Goal: Check status: Check status

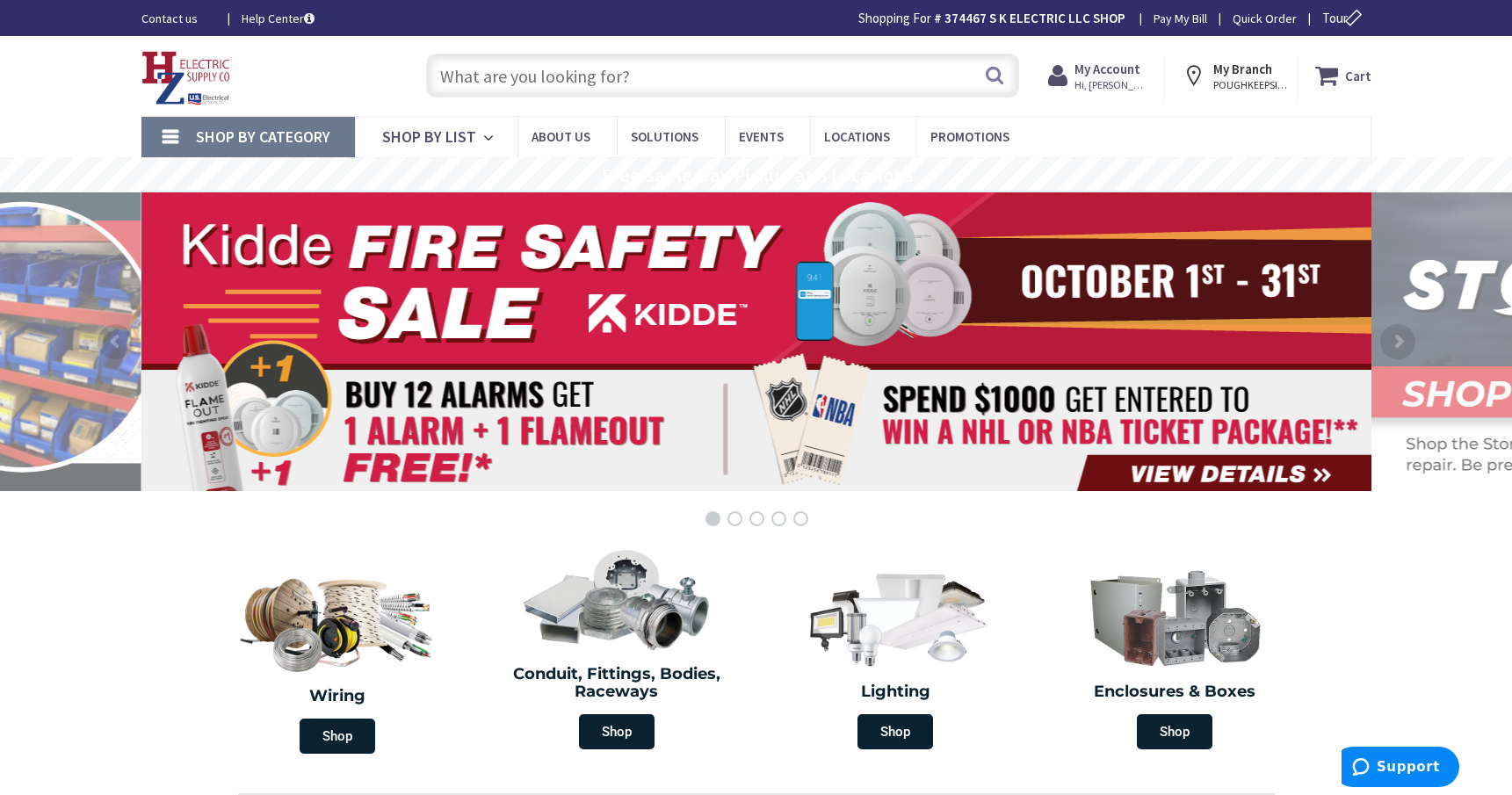
click at [449, 84] on input "text" at bounding box center [723, 76] width 593 height 44
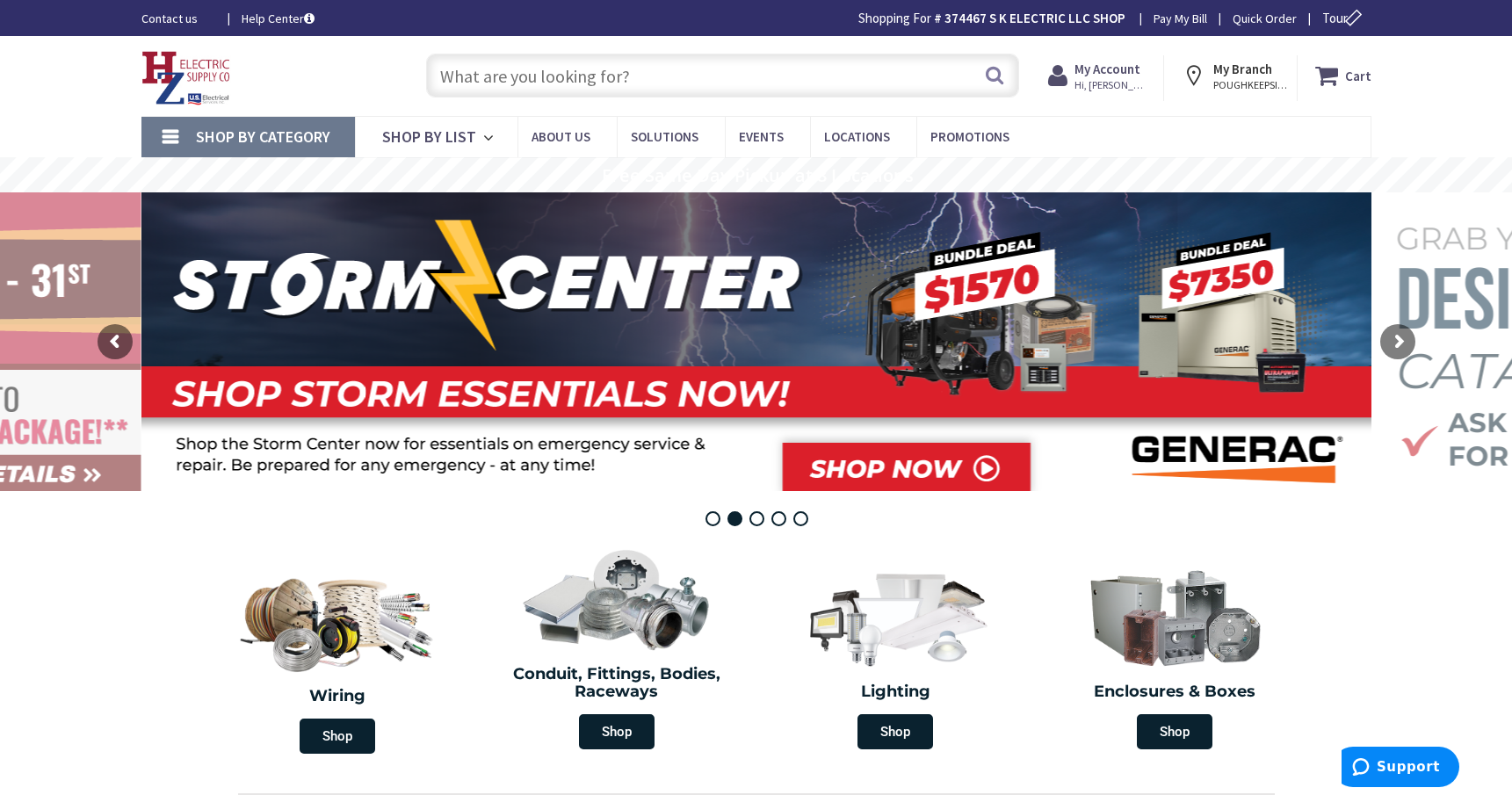
click at [1107, 86] on span "Hi, [PERSON_NAME]" at bounding box center [1111, 85] width 75 height 14
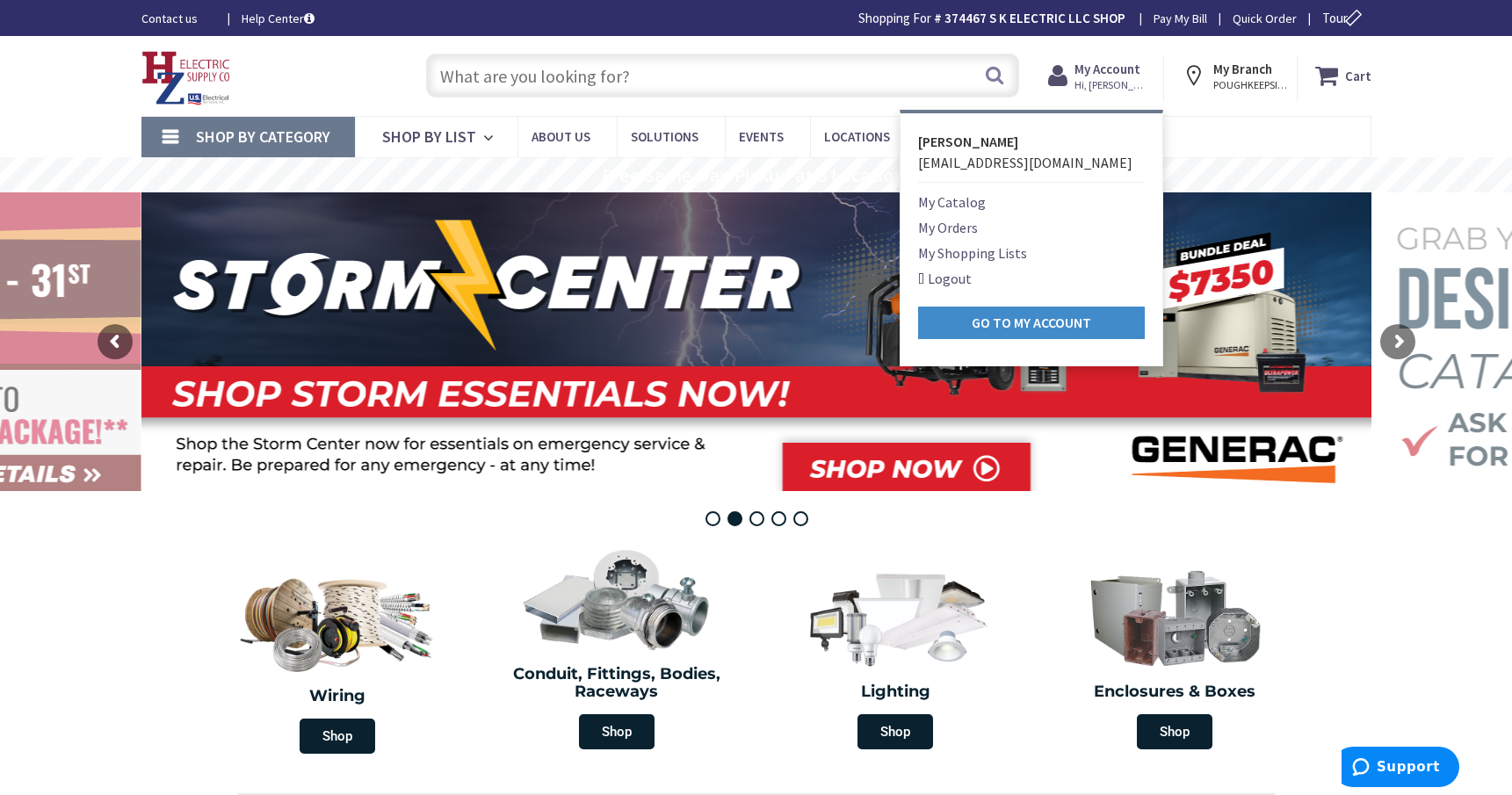
click at [964, 226] on link "My Orders" at bounding box center [947, 227] width 59 height 21
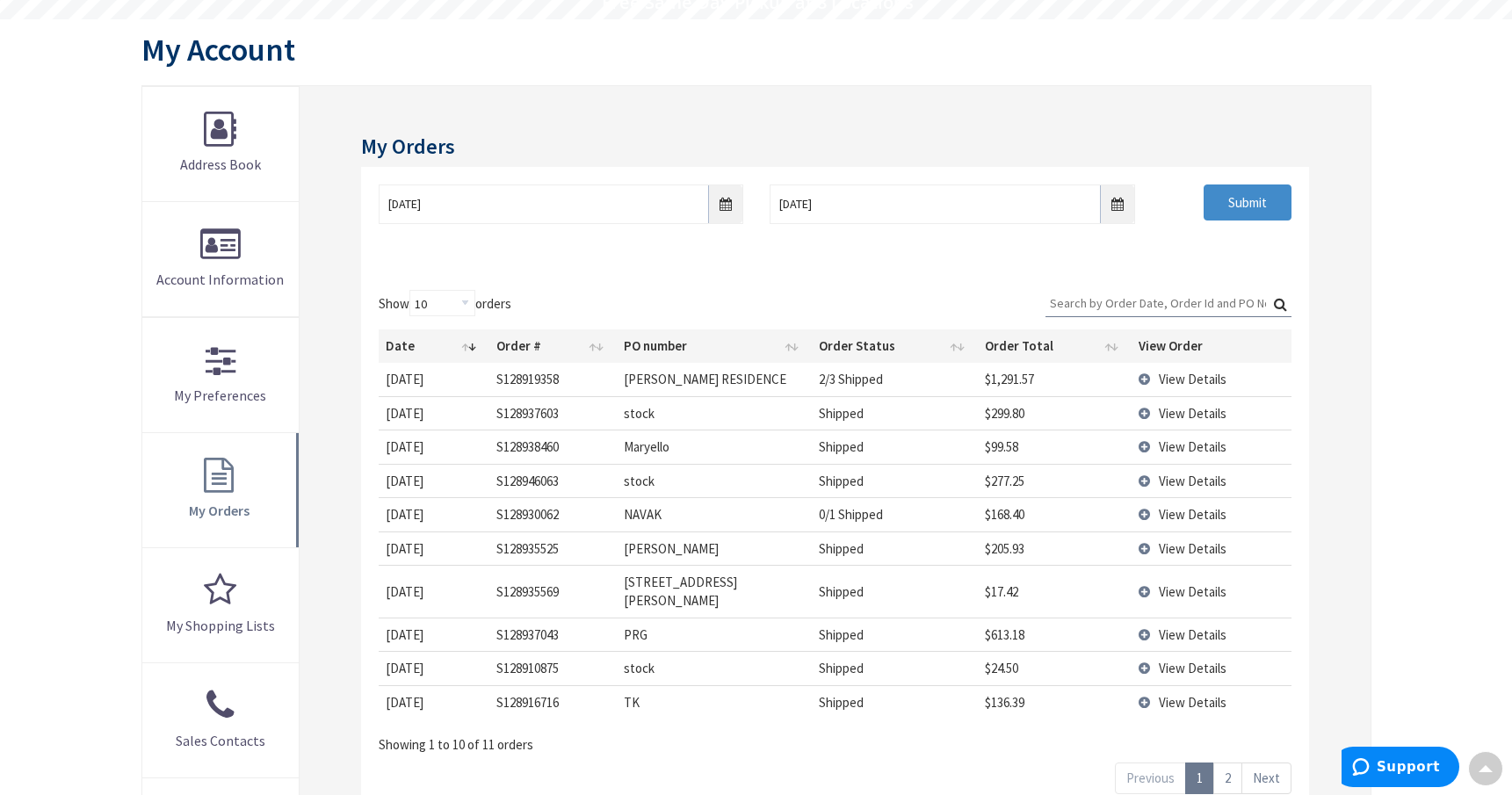
scroll to position [264, 0]
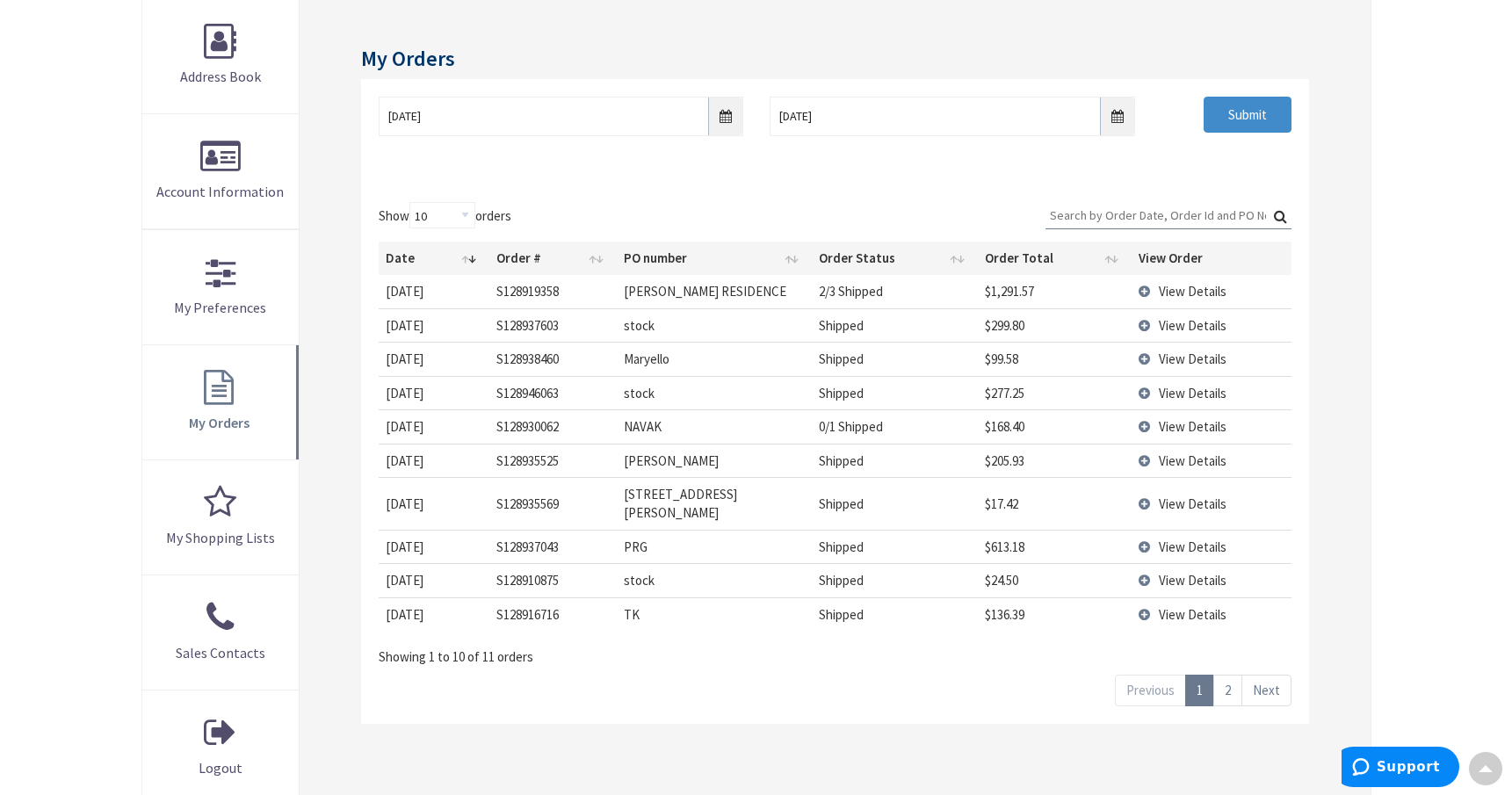
click at [1228, 675] on link "2" at bounding box center [1228, 691] width 29 height 31
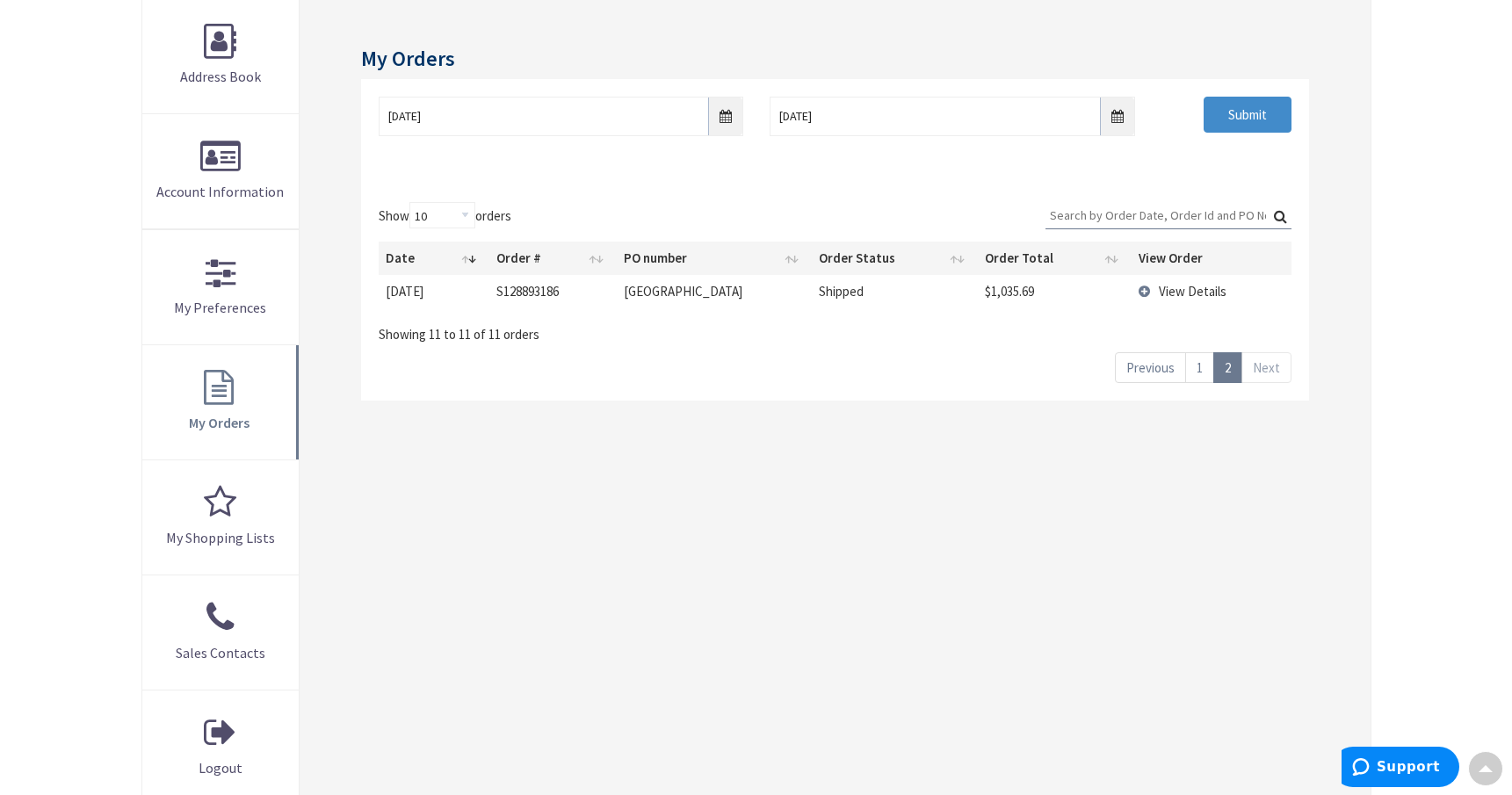
click at [1061, 214] on input "Search:" at bounding box center [1169, 215] width 246 height 26
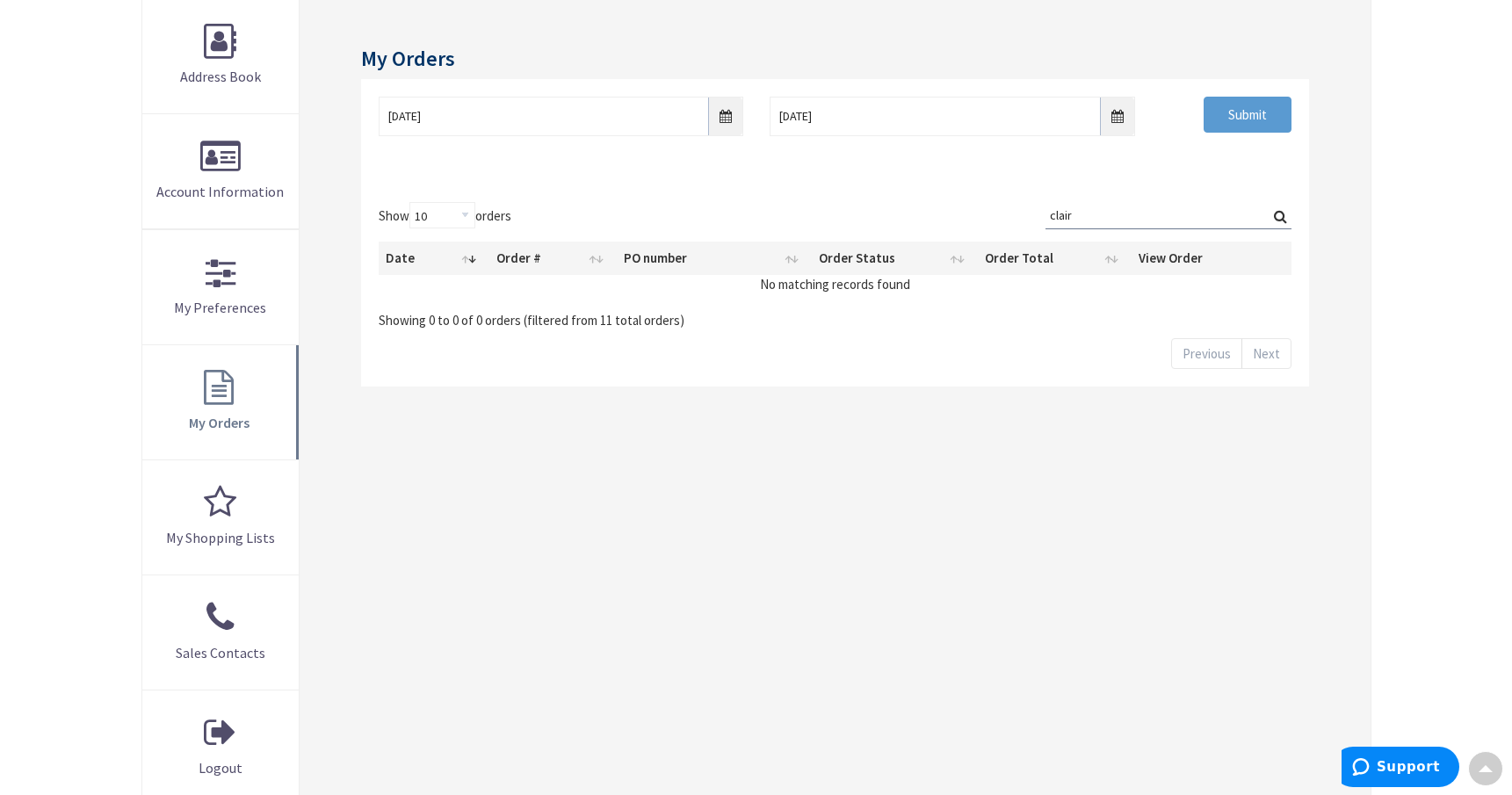
type input "clair"
click at [1221, 117] on input "Submit" at bounding box center [1248, 115] width 88 height 37
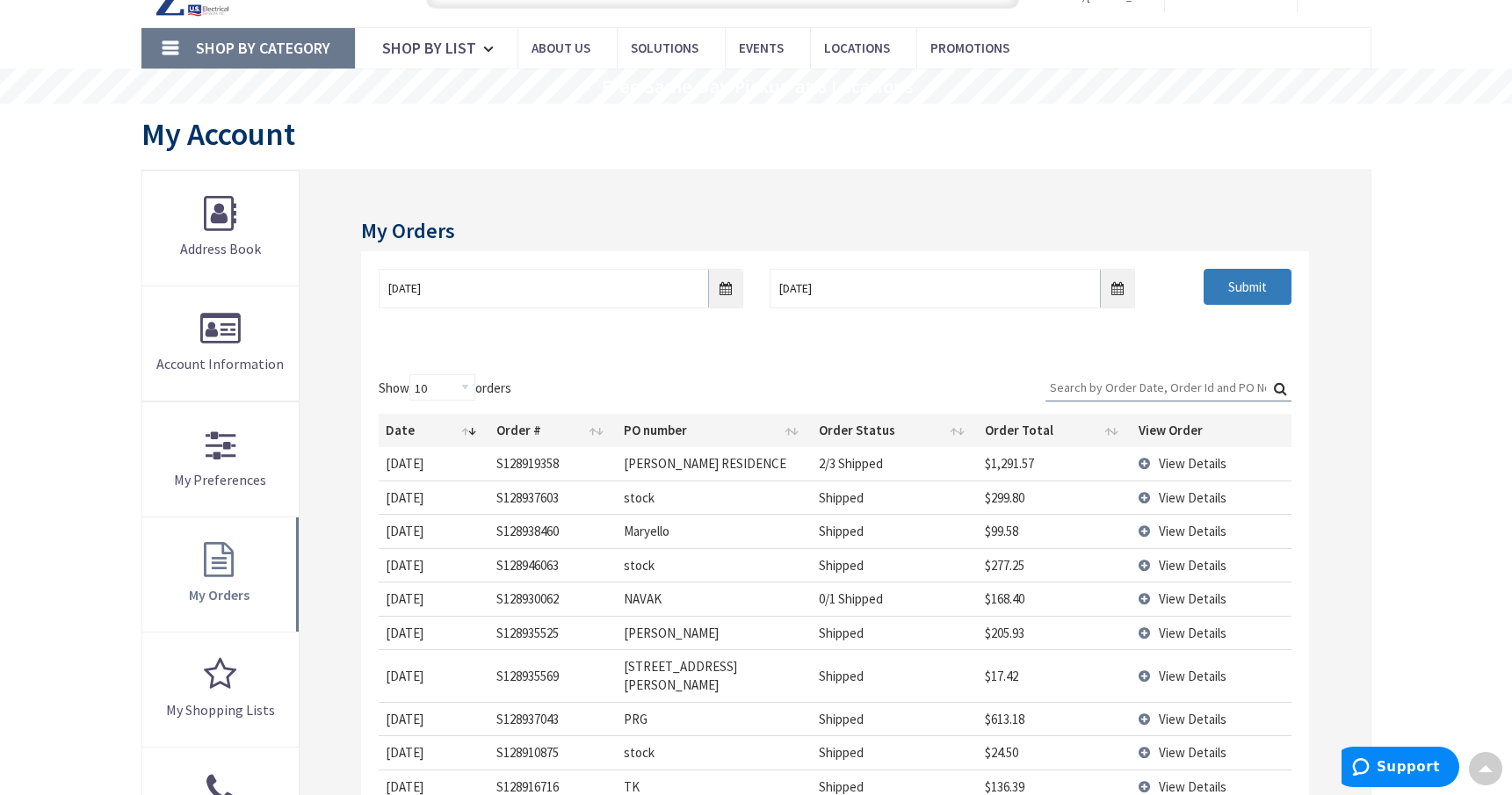
scroll to position [0, 0]
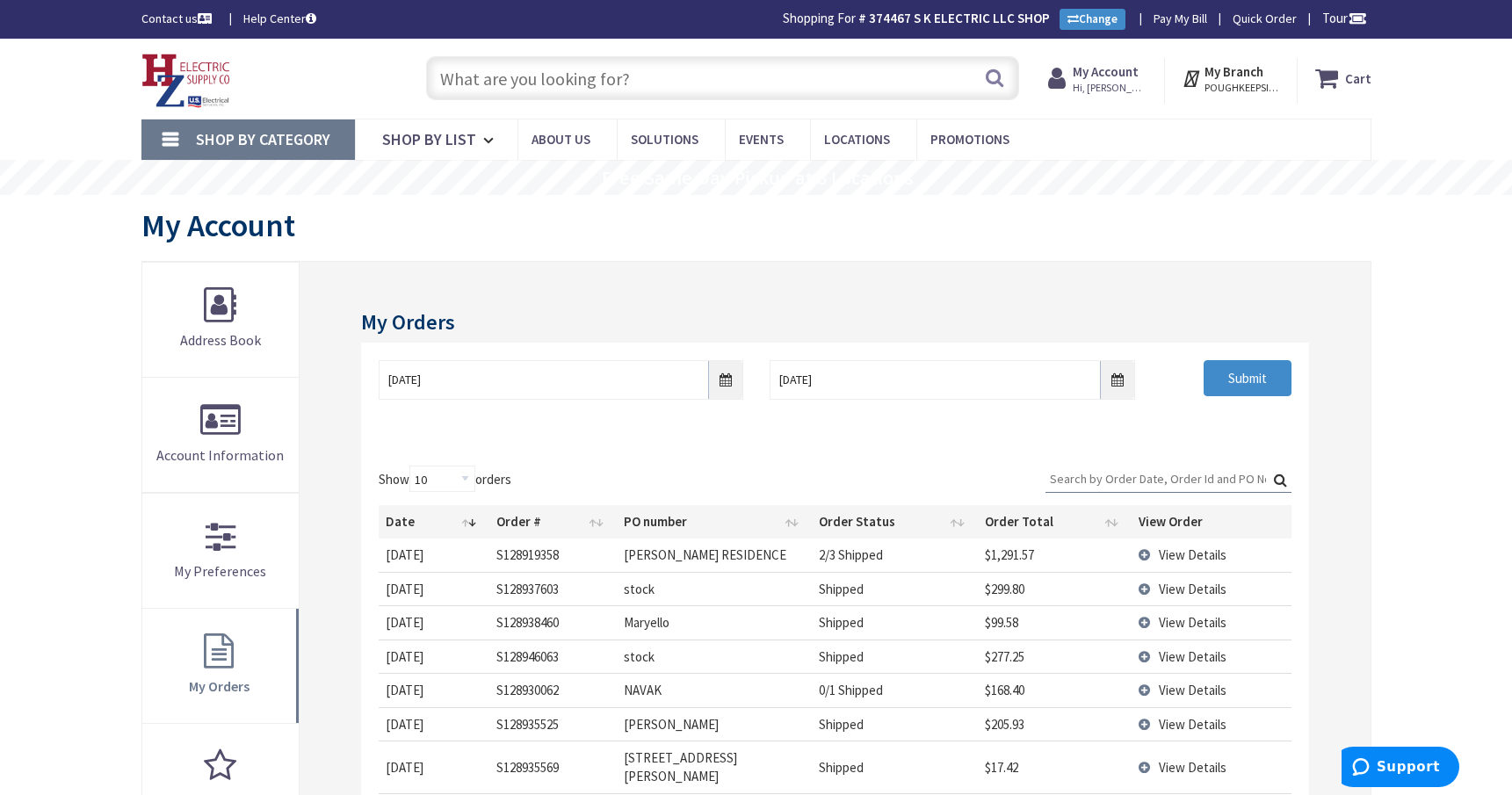
click at [452, 80] on input "text" at bounding box center [723, 78] width 593 height 44
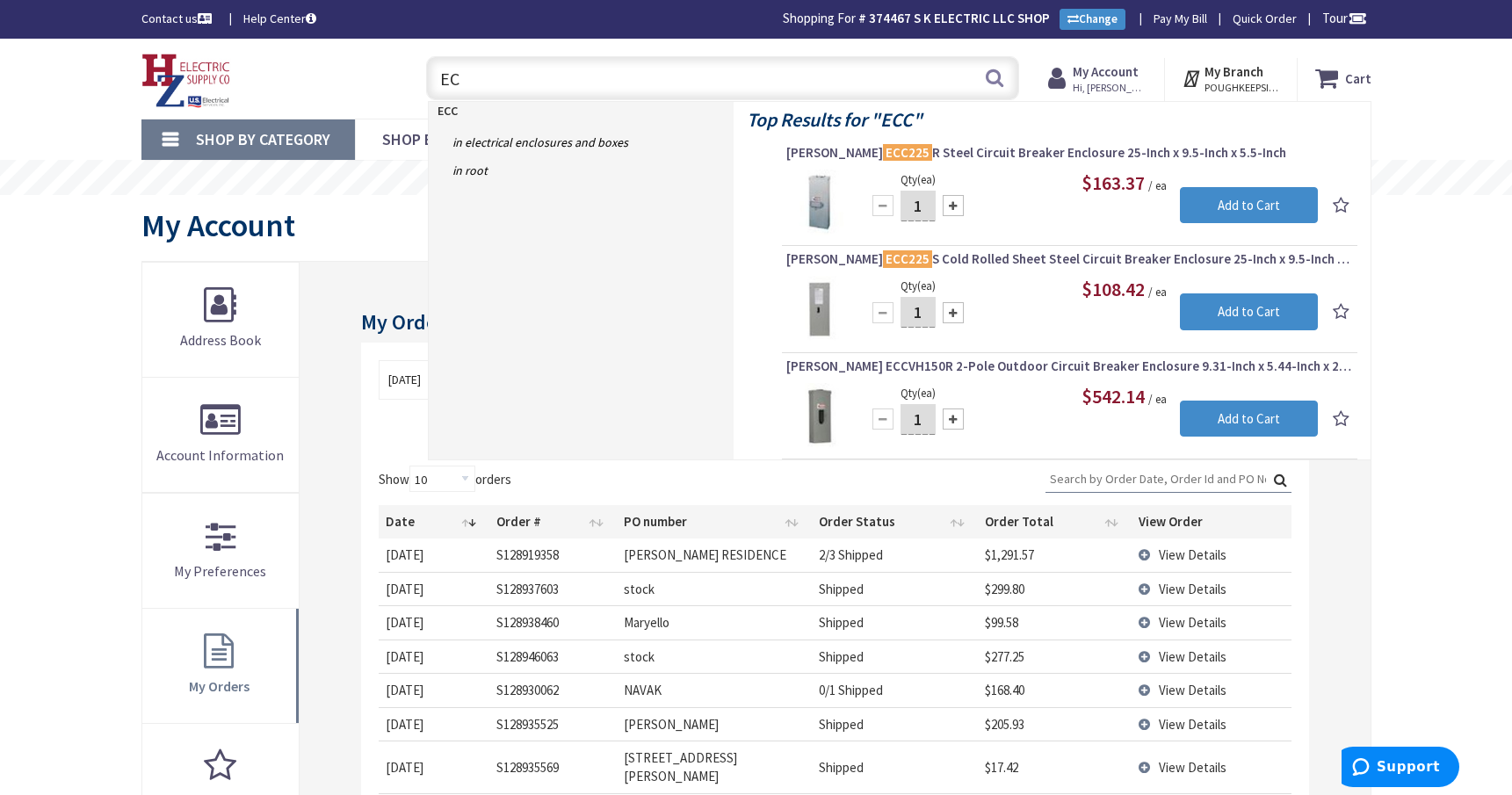
type input "E"
type input "c"
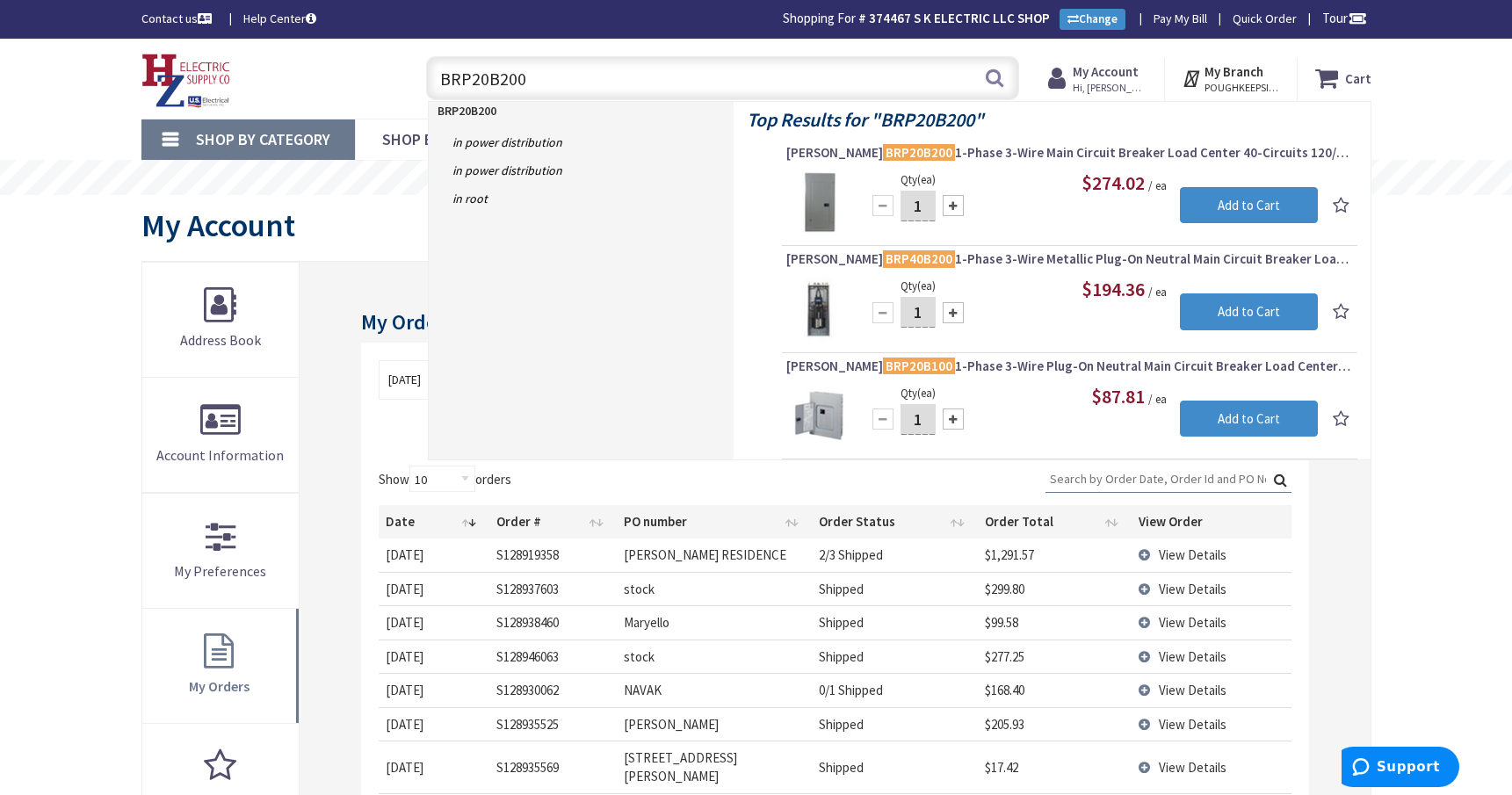
type input "BRP20B200"
